Goal: Task Accomplishment & Management: Use online tool/utility

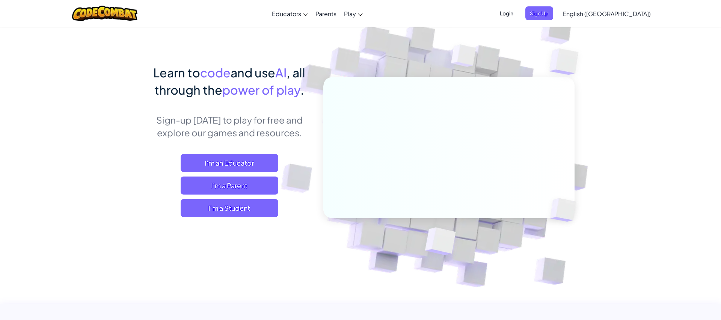
scroll to position [28, 0]
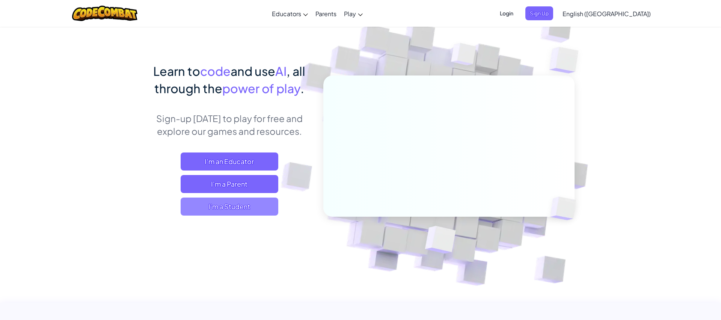
click at [241, 203] on span "I'm a Student" at bounding box center [230, 206] width 98 height 18
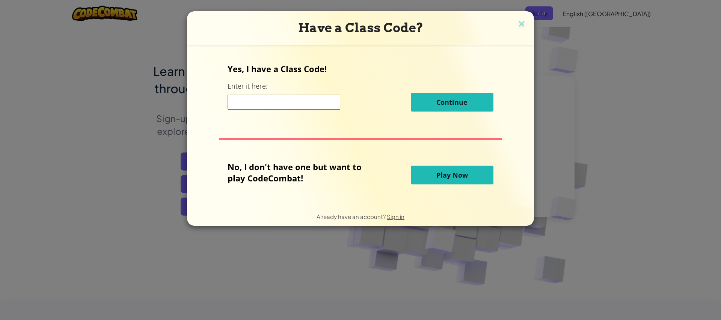
click at [446, 174] on span "Play Now" at bounding box center [452, 174] width 32 height 9
